Goal: Navigation & Orientation: Go to known website

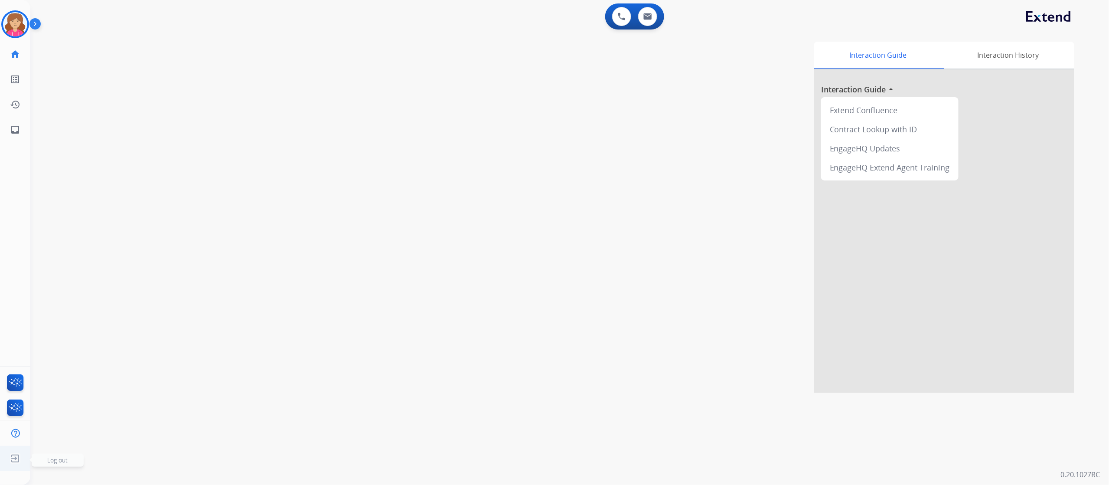
click at [17, 457] on img at bounding box center [15, 458] width 16 height 16
